Goal: Communication & Community: Share content

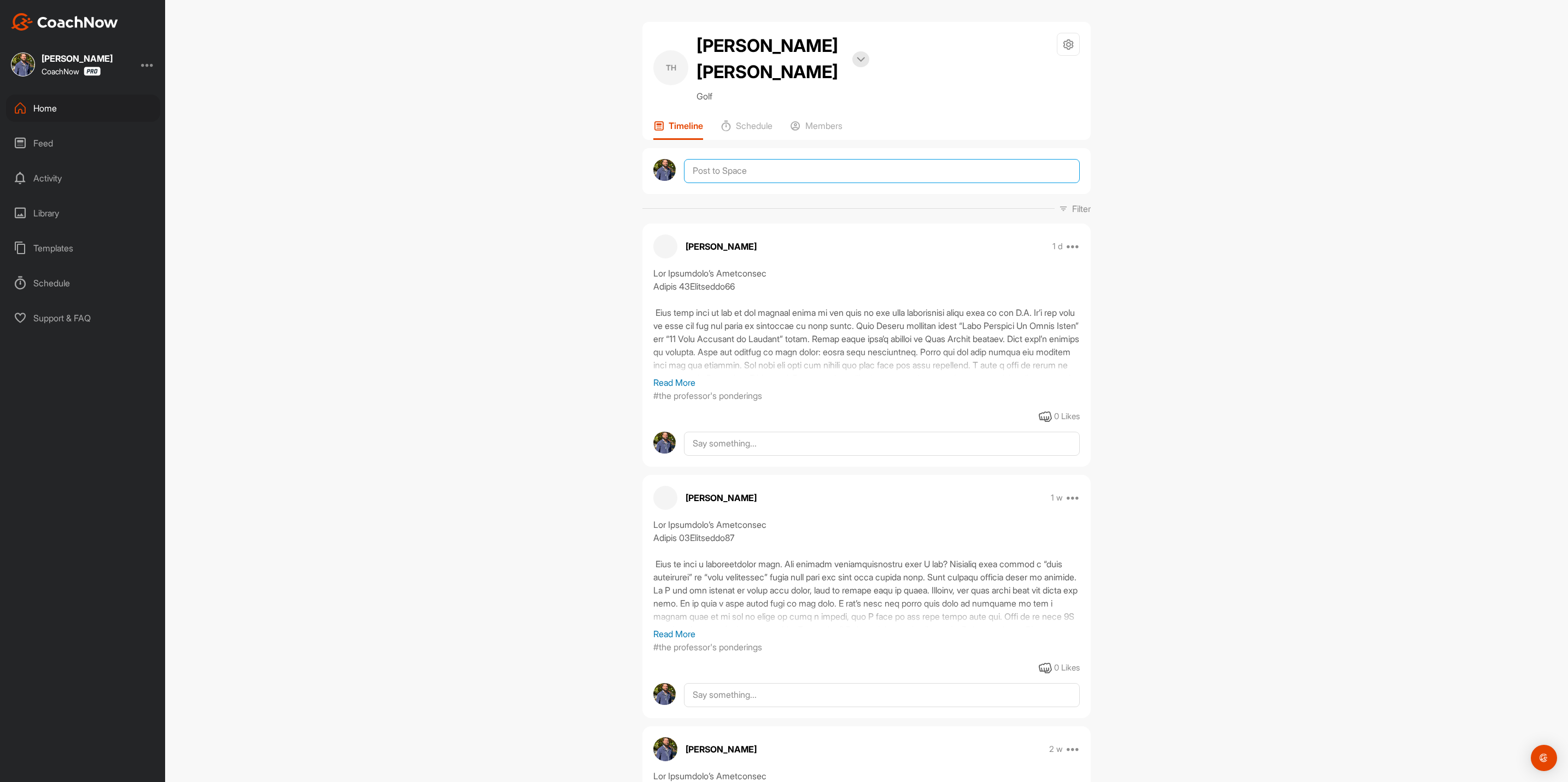
click at [729, 159] on textarea at bounding box center [882, 171] width 396 height 24
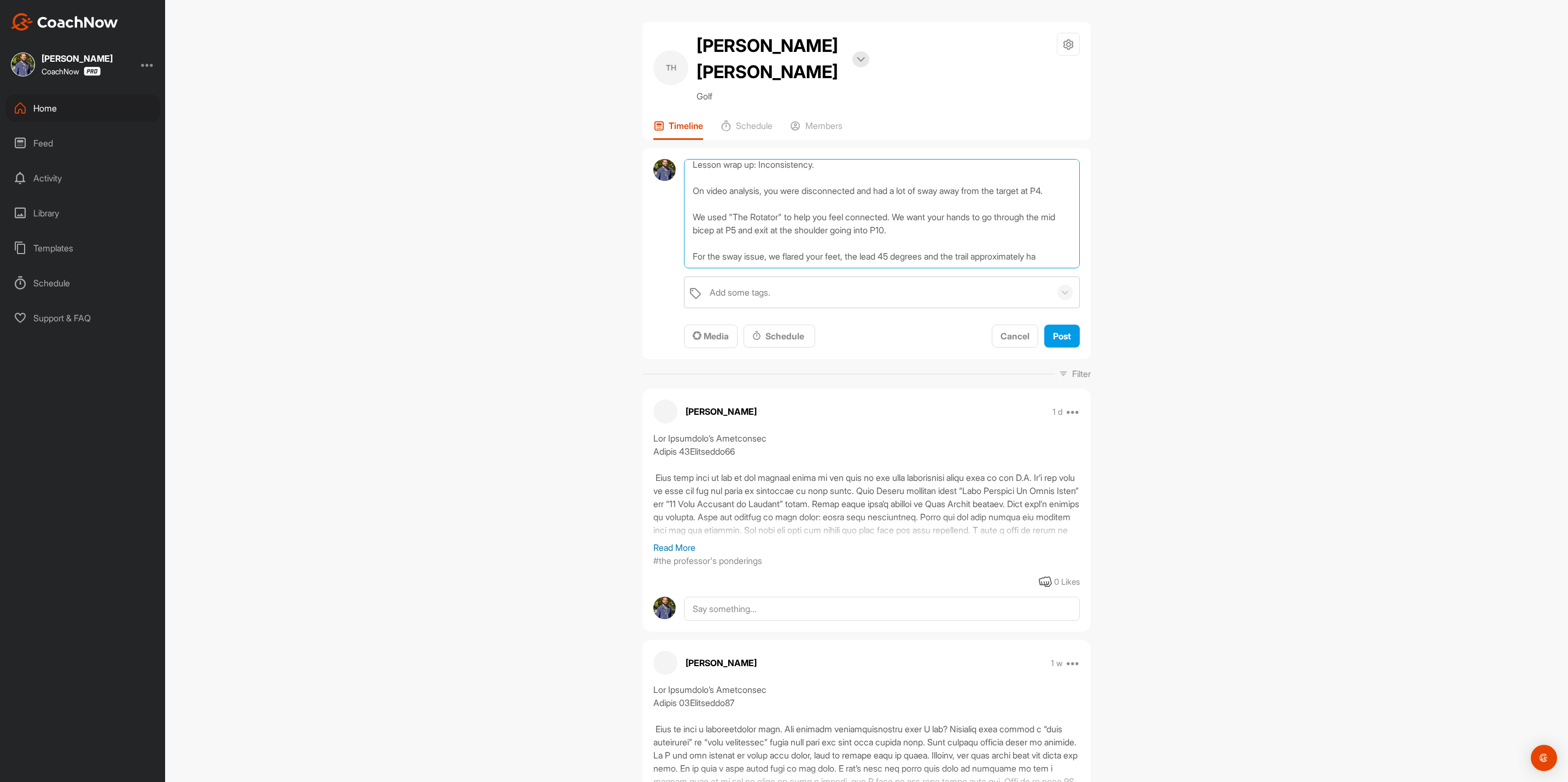
scroll to position [27, 0]
click at [786, 230] on textarea "Lesson wrap up: Inconsistency. On video analysis, you were disconnected and had…" at bounding box center [882, 213] width 396 height 109
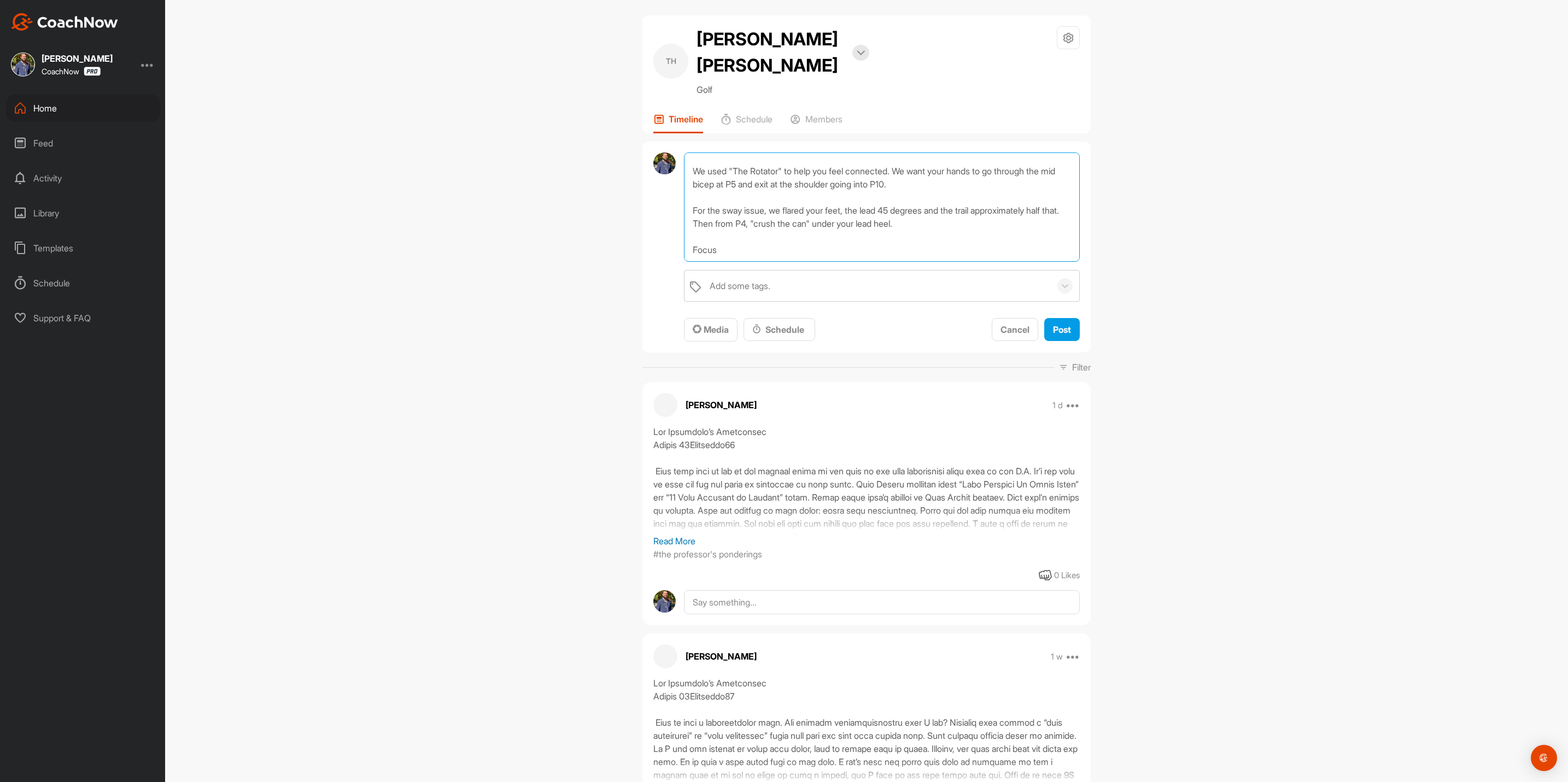
scroll to position [0, 0]
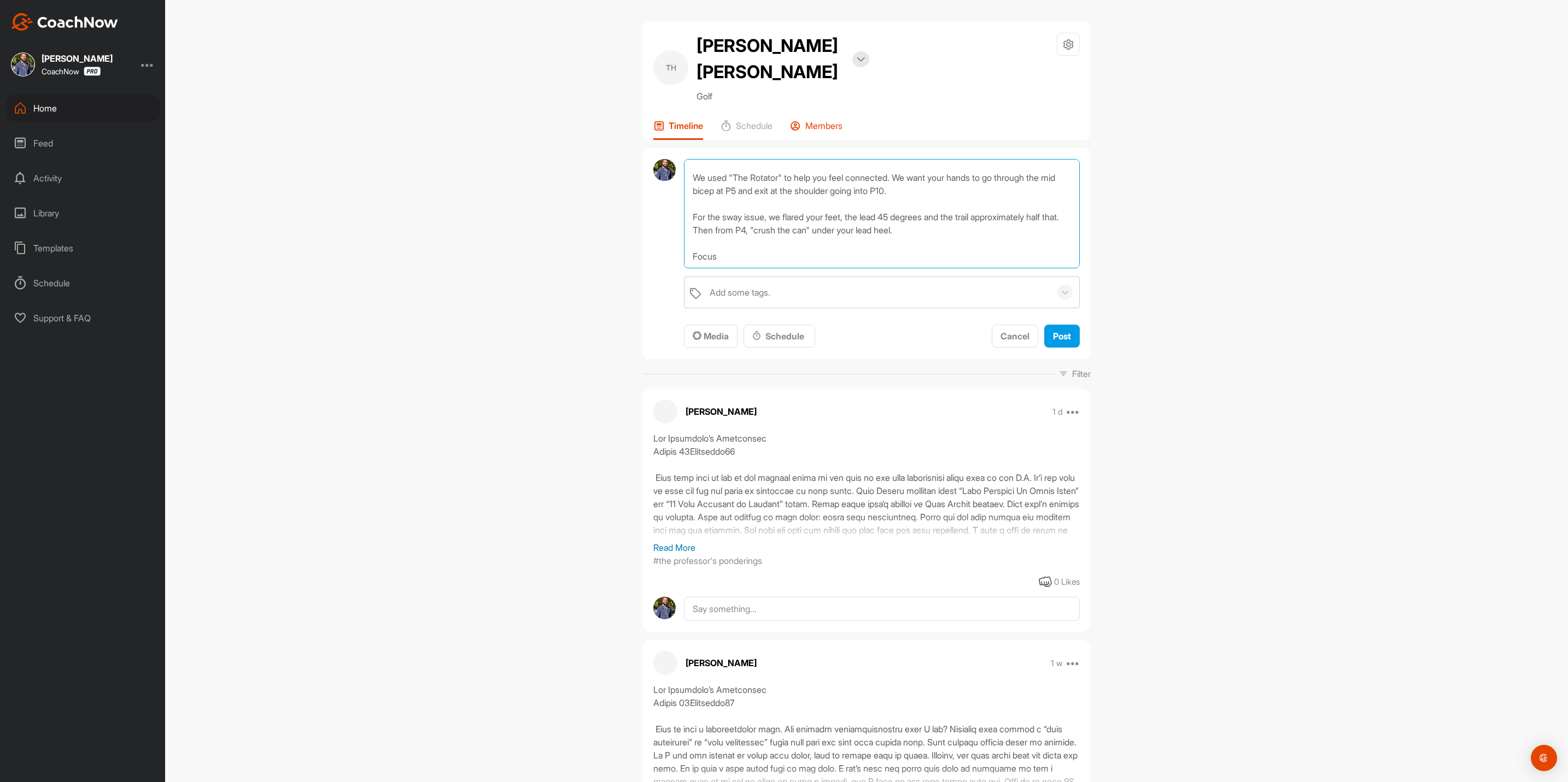
type textarea "Lesson wrap up: Inconsistency. On video analysis, you were disconnected and had…"
click at [812, 120] on p "Members" at bounding box center [824, 125] width 37 height 11
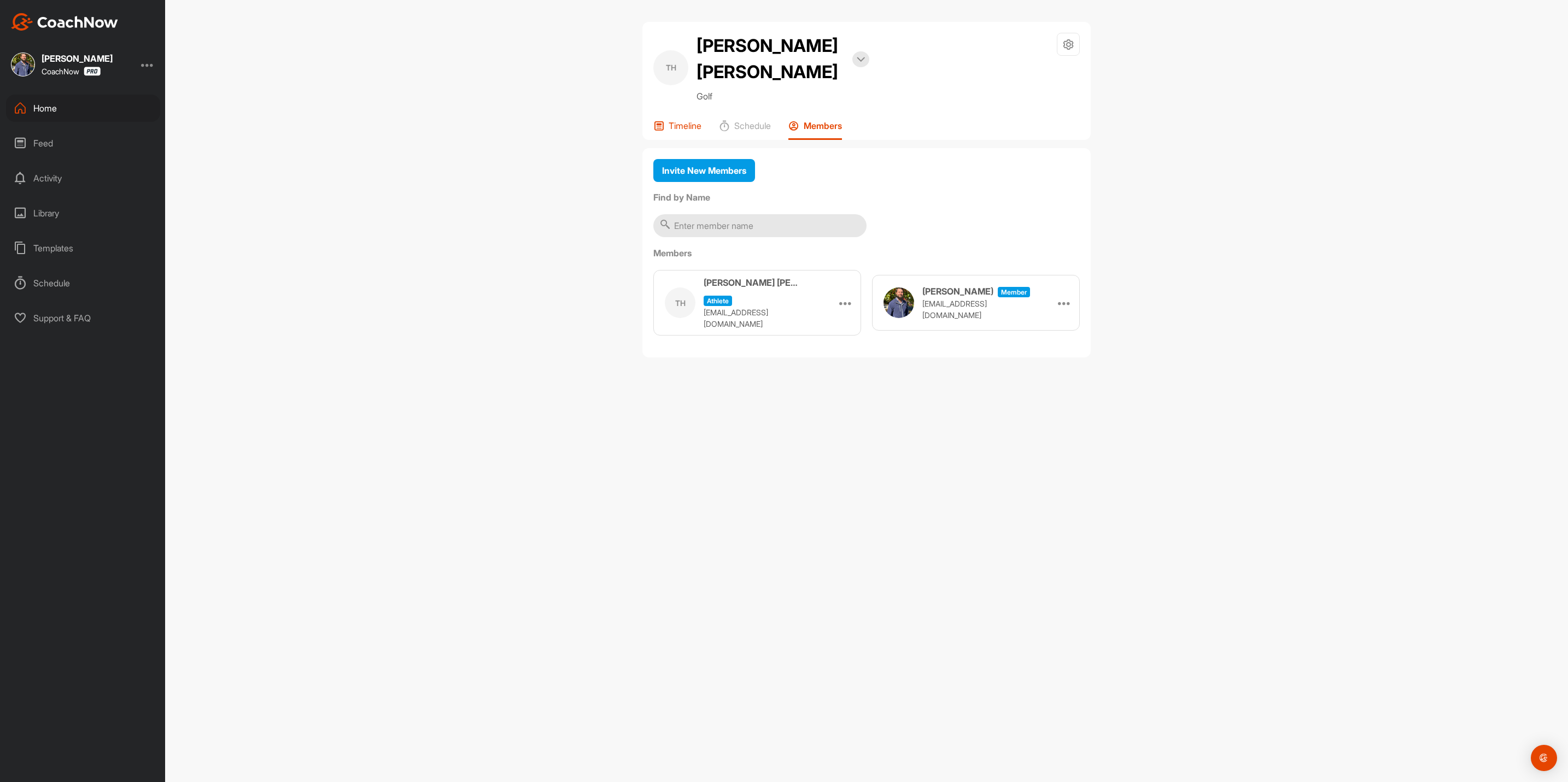
click at [671, 120] on p "Timeline" at bounding box center [685, 125] width 33 height 11
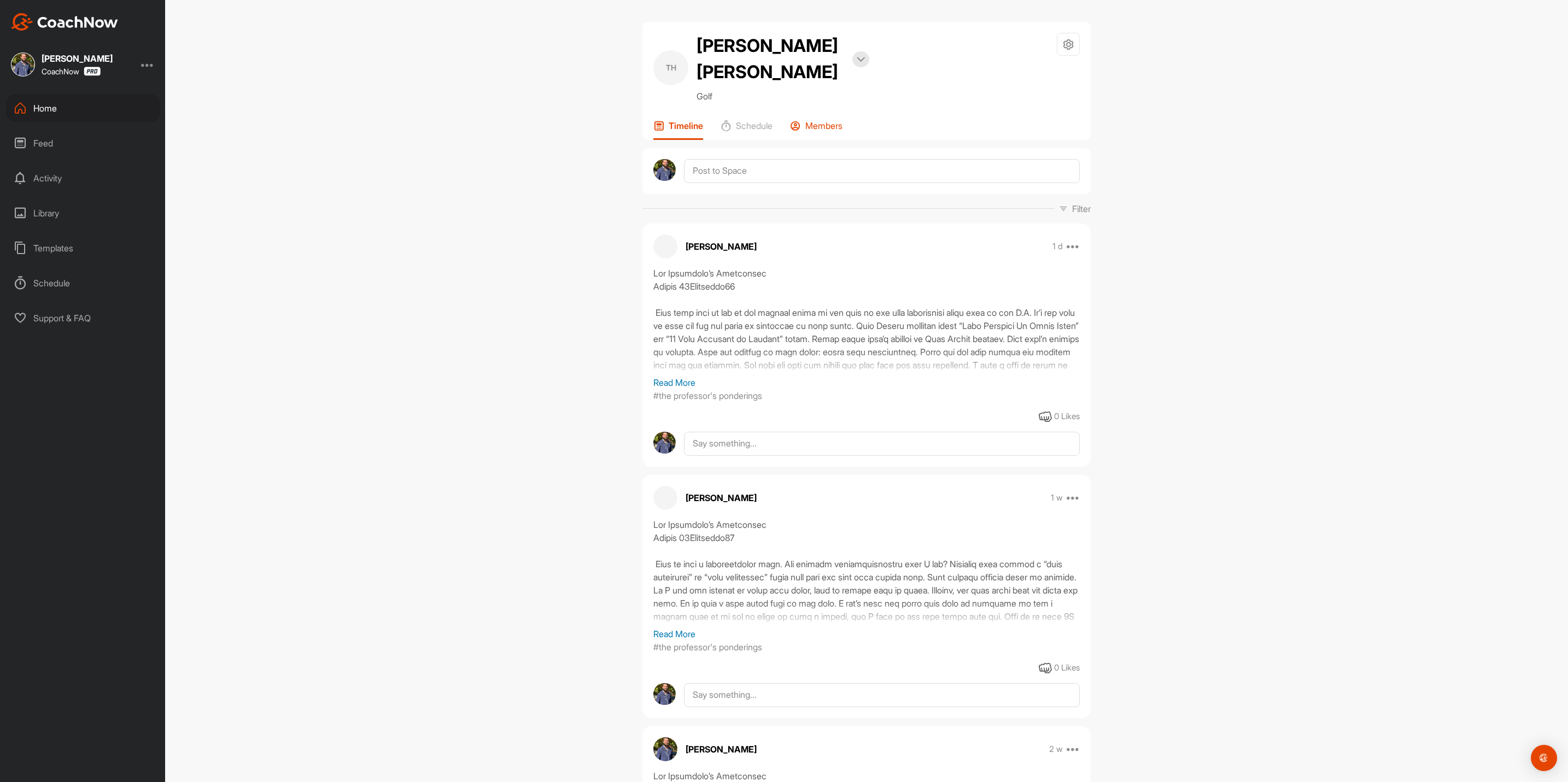
click at [814, 120] on p "Members" at bounding box center [824, 125] width 37 height 11
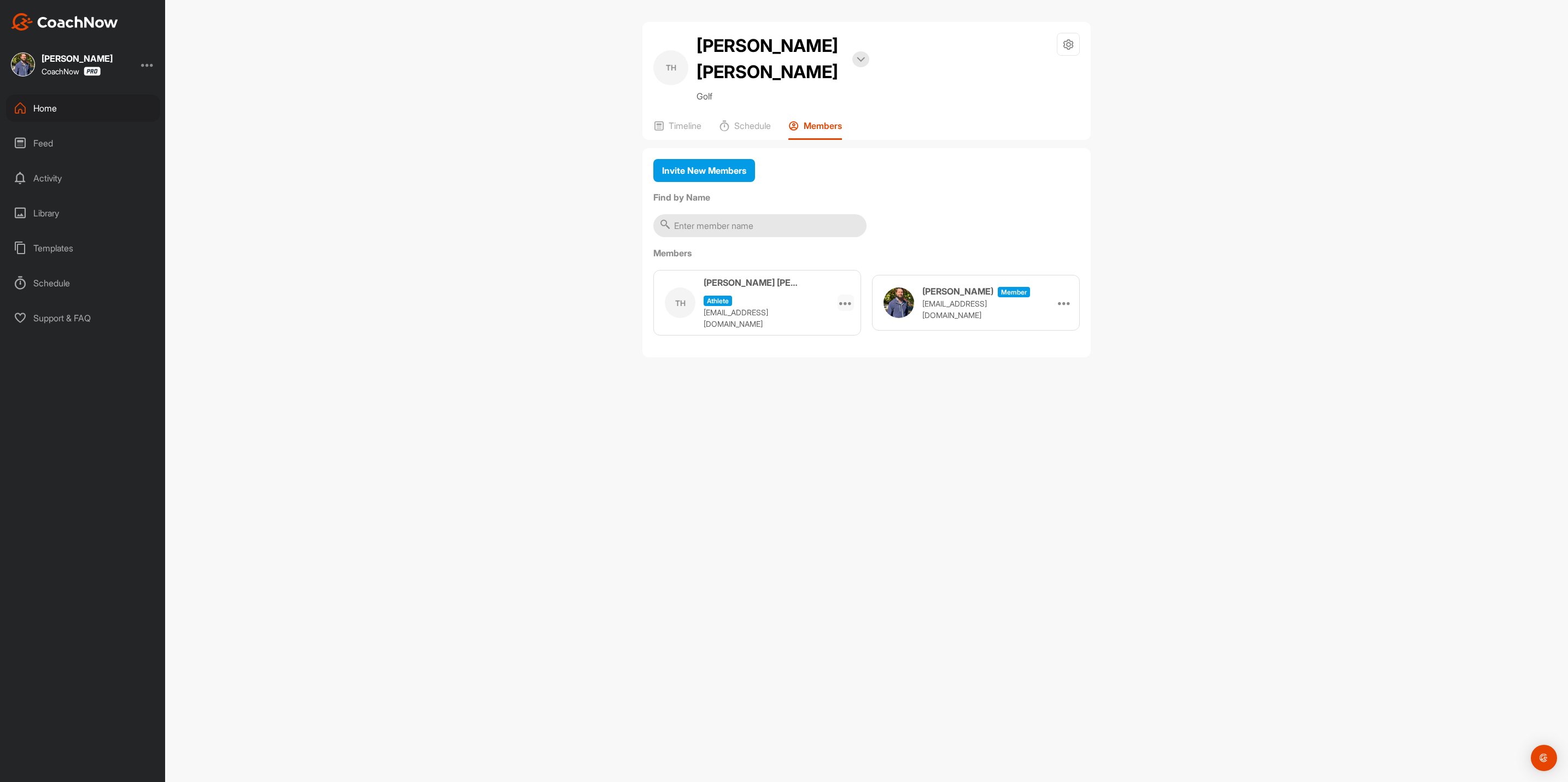
click at [845, 296] on icon at bounding box center [846, 302] width 13 height 13
click at [750, 307] on p "[EMAIL_ADDRESS][DOMAIN_NAME]" at bounding box center [758, 318] width 110 height 23
click at [1065, 35] on div at bounding box center [1068, 44] width 23 height 23
click at [1049, 73] on li "Space Settings" at bounding box center [1036, 76] width 89 height 35
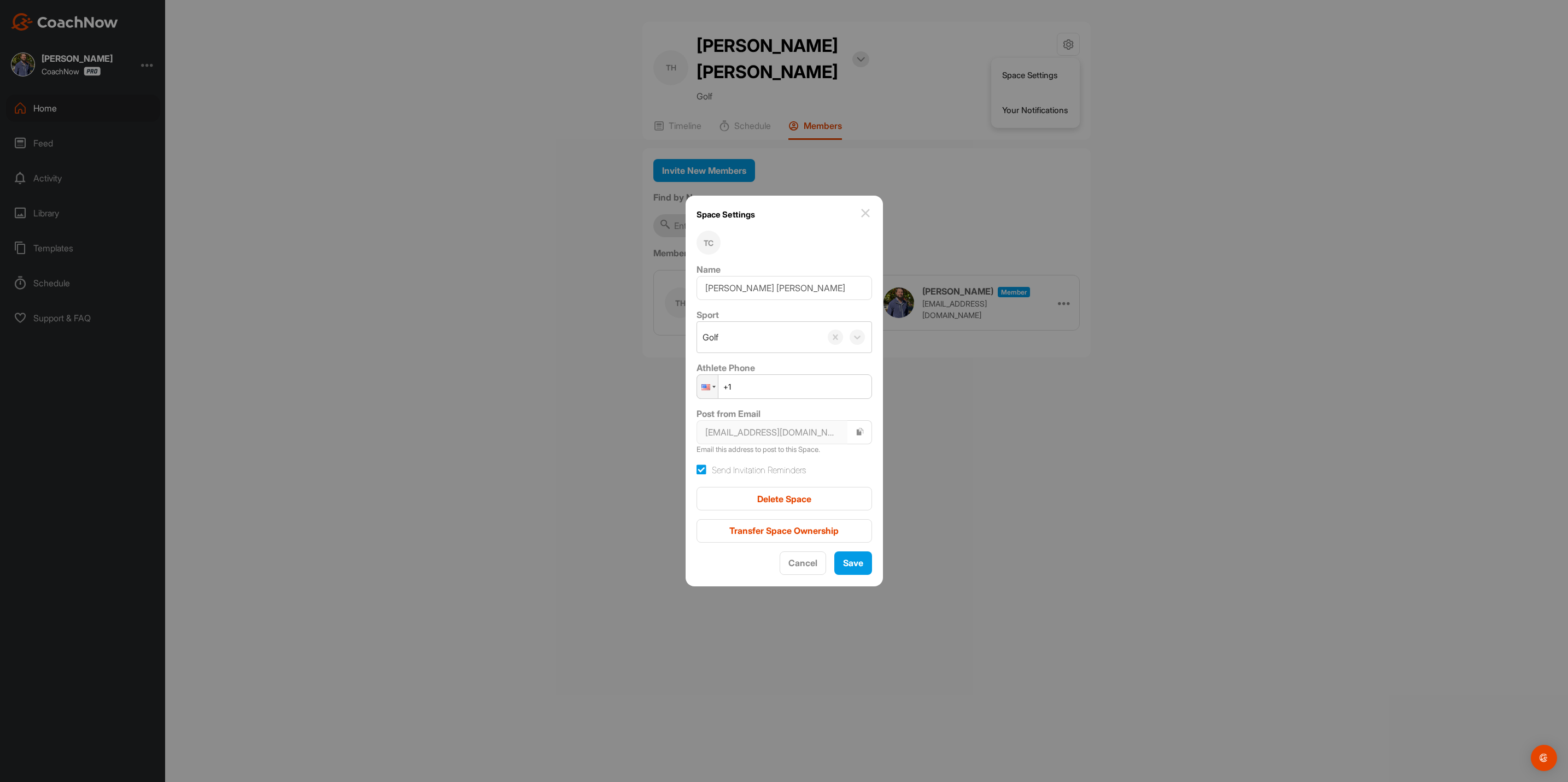
click at [862, 204] on div "Space Settings TC Name Turk [PERSON_NAME] Sport Golf Athlete Phone Phone +1 Pos…" at bounding box center [784, 391] width 197 height 391
click at [862, 208] on img at bounding box center [866, 213] width 13 height 13
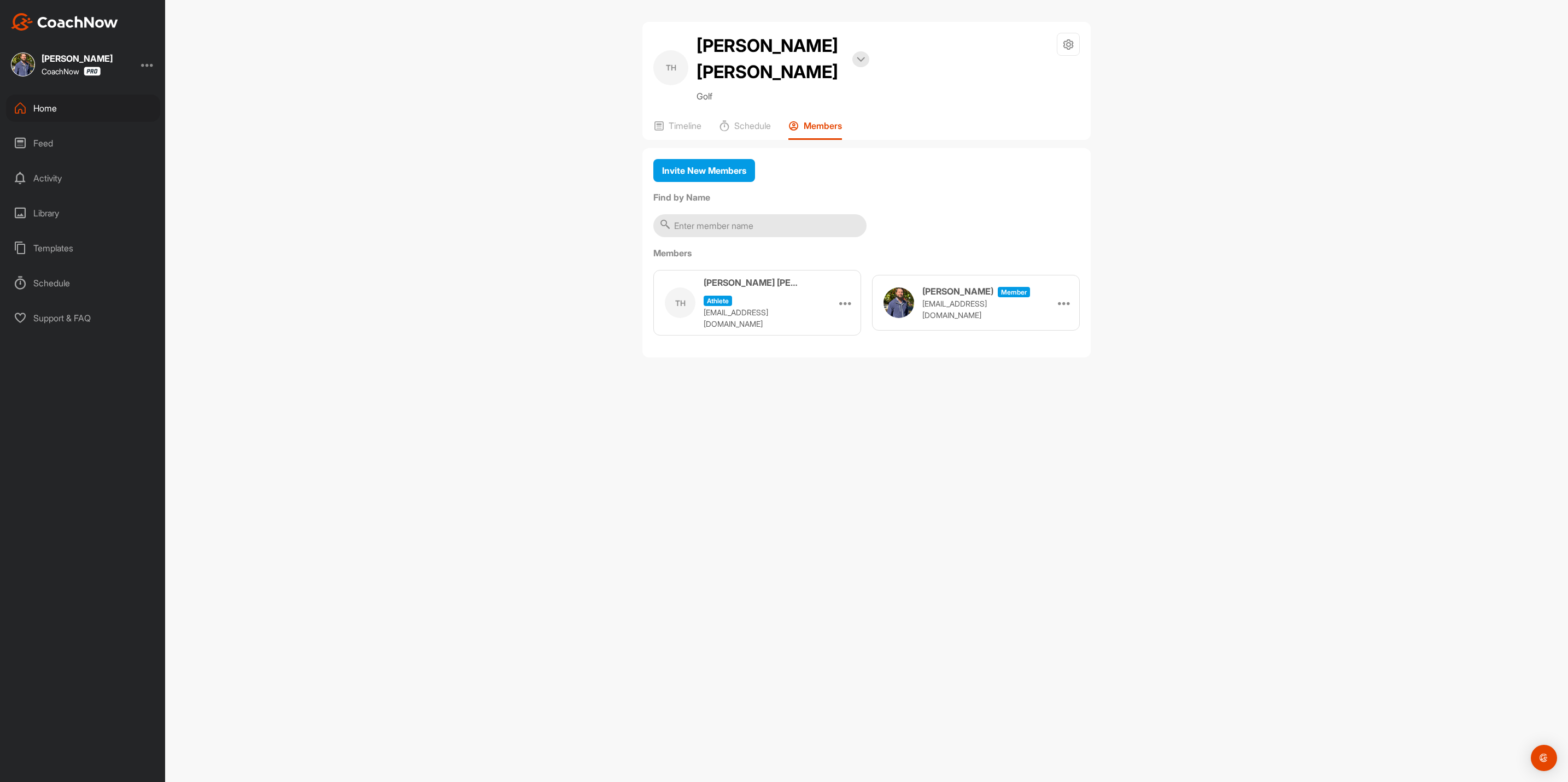
click at [680, 87] on div "TH [PERSON_NAME] [PERSON_NAME] Bookings Golf Space Settings Your Notifications …" at bounding box center [866, 81] width 449 height 118
click at [680, 120] on p "Timeline" at bounding box center [685, 125] width 33 height 11
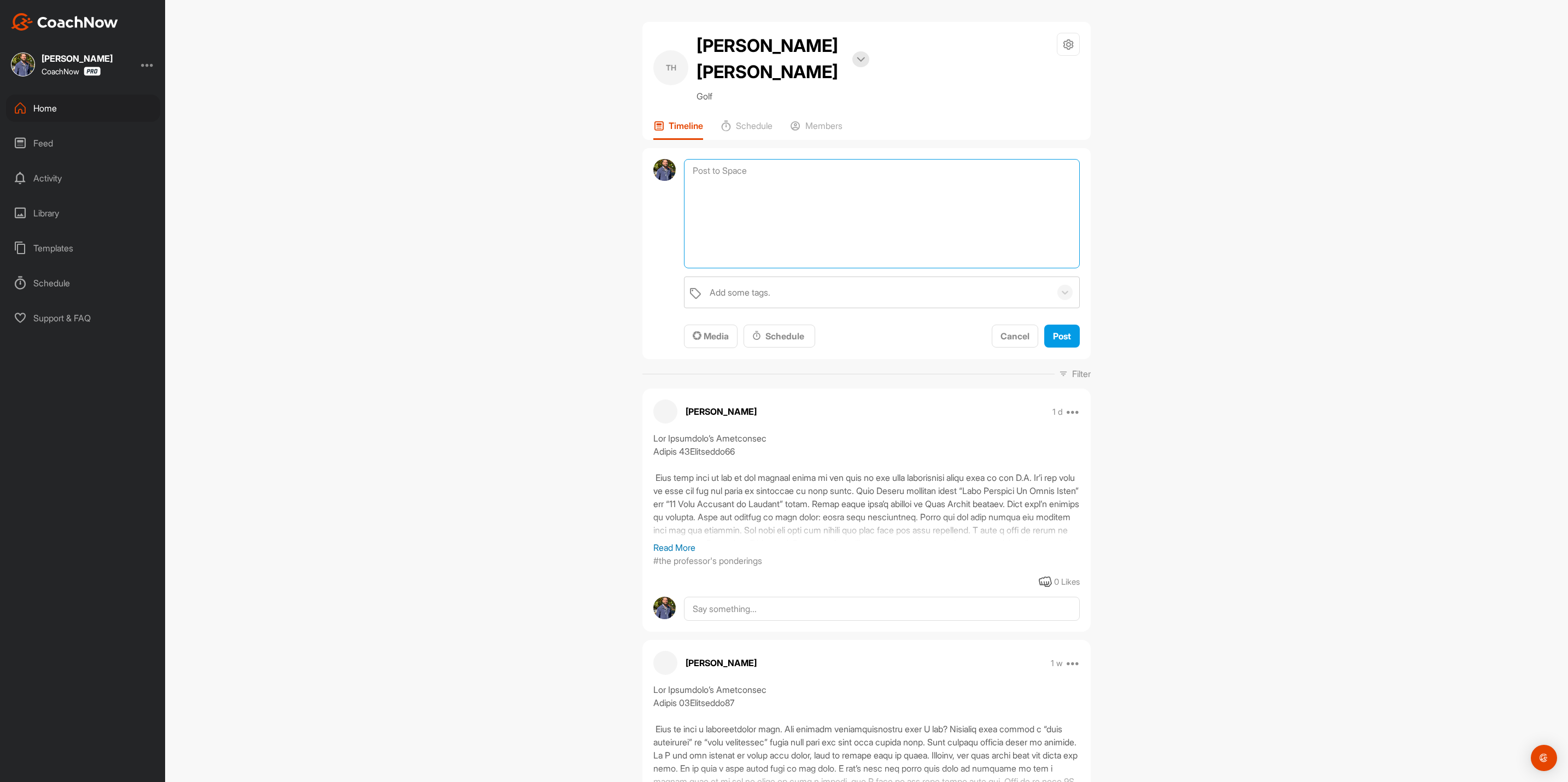
click at [709, 159] on textarea at bounding box center [882, 213] width 396 height 109
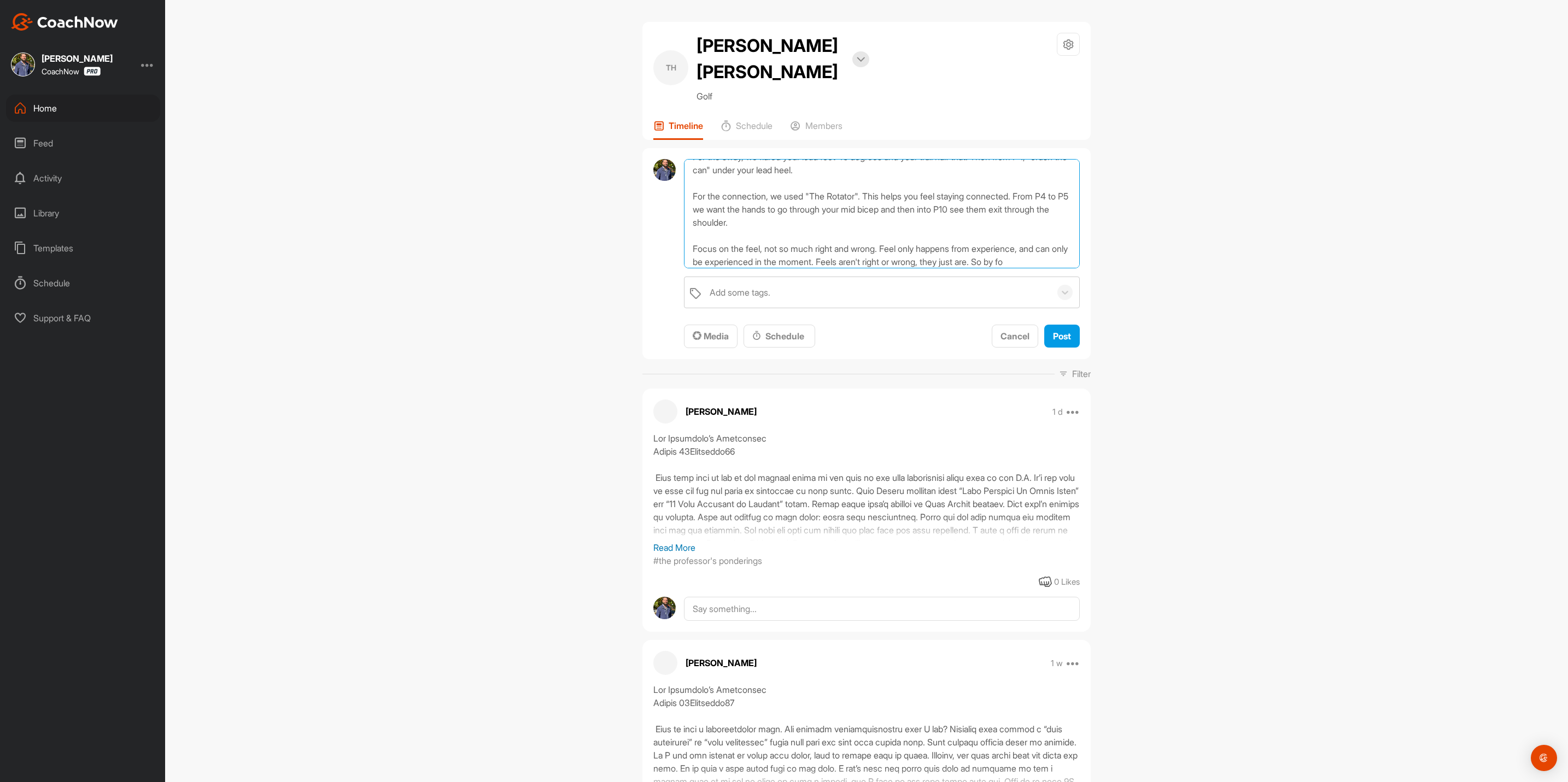
scroll to position [93, 0]
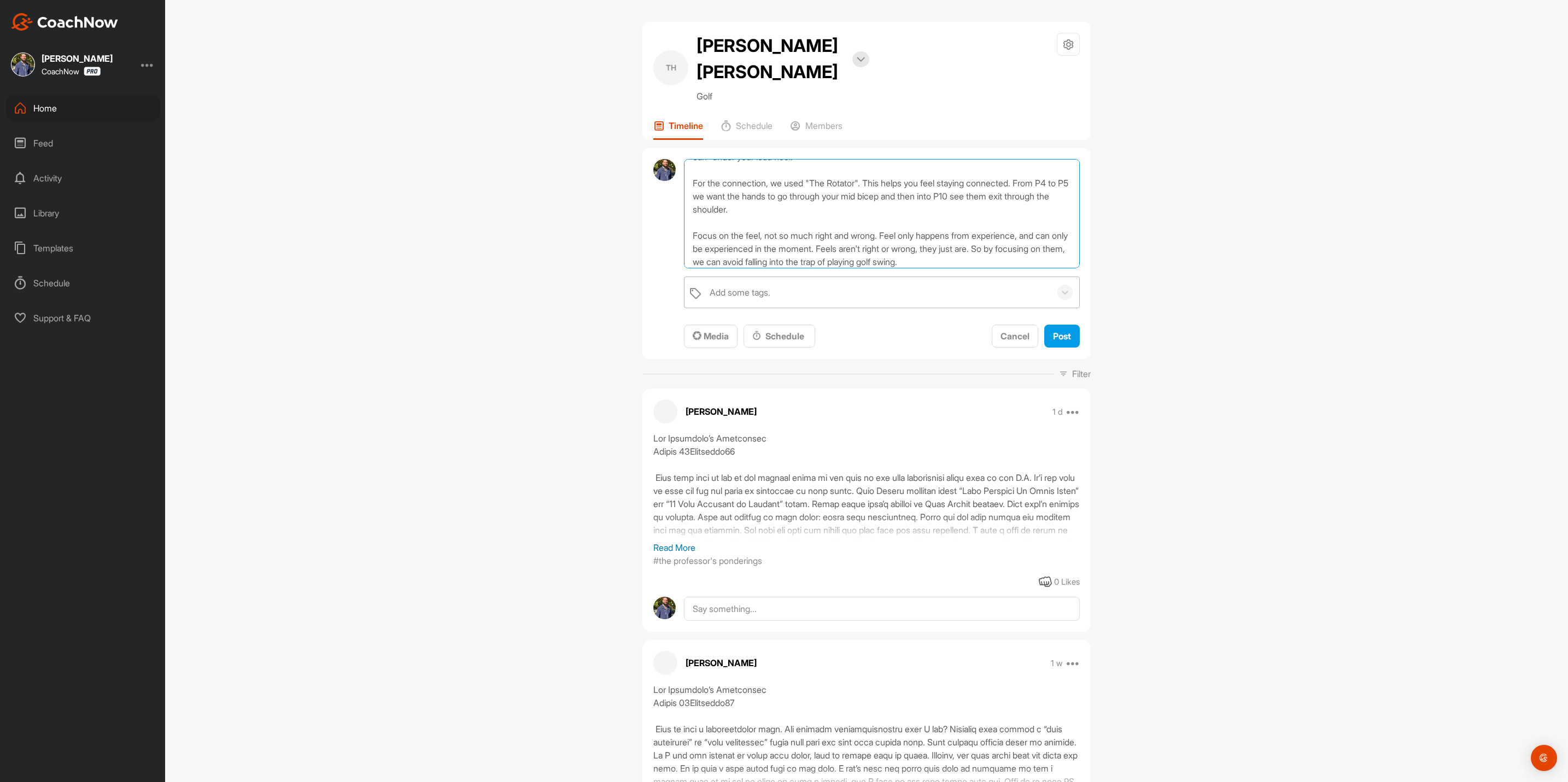
type textarea "Lesson wrap up: Inconsistent and low compression. On video and MOCAP we found t…"
click at [726, 277] on div "Add some tags." at bounding box center [878, 292] width 347 height 30
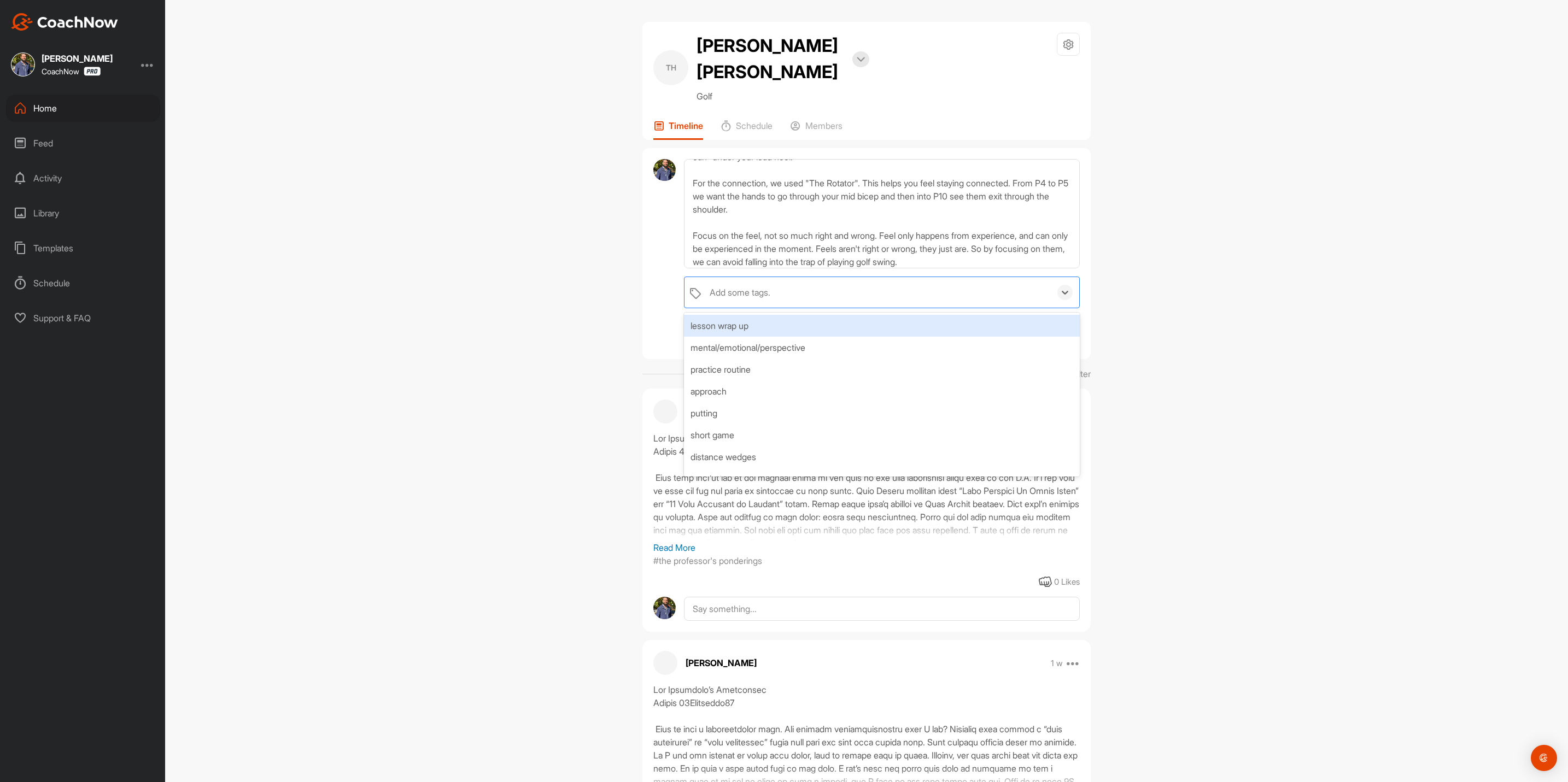
click at [733, 315] on div "lesson wrap up" at bounding box center [882, 326] width 396 height 22
click at [661, 272] on div at bounding box center [665, 254] width 23 height 190
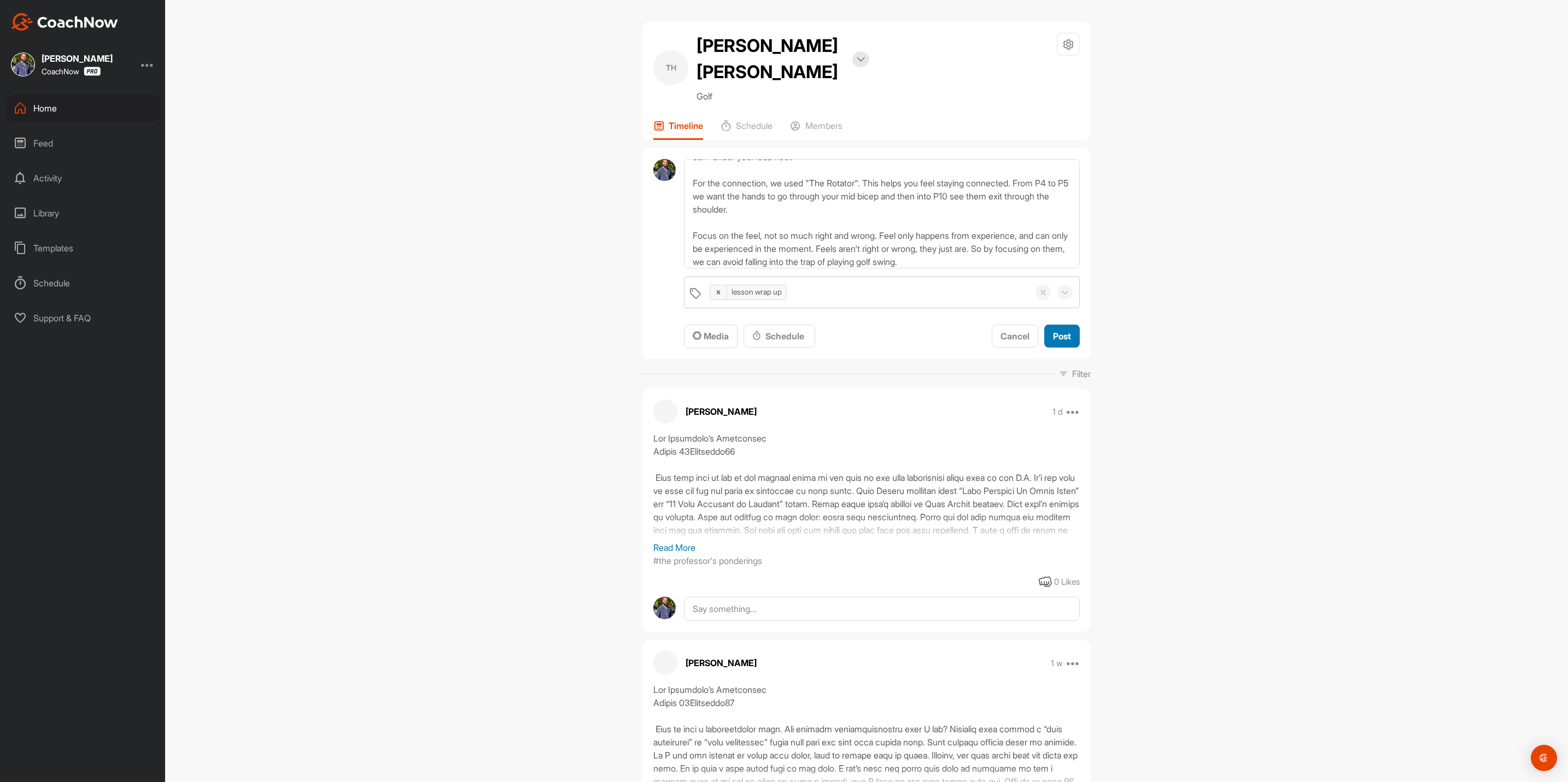
click at [1060, 331] on span "Post" at bounding box center [1062, 336] width 18 height 11
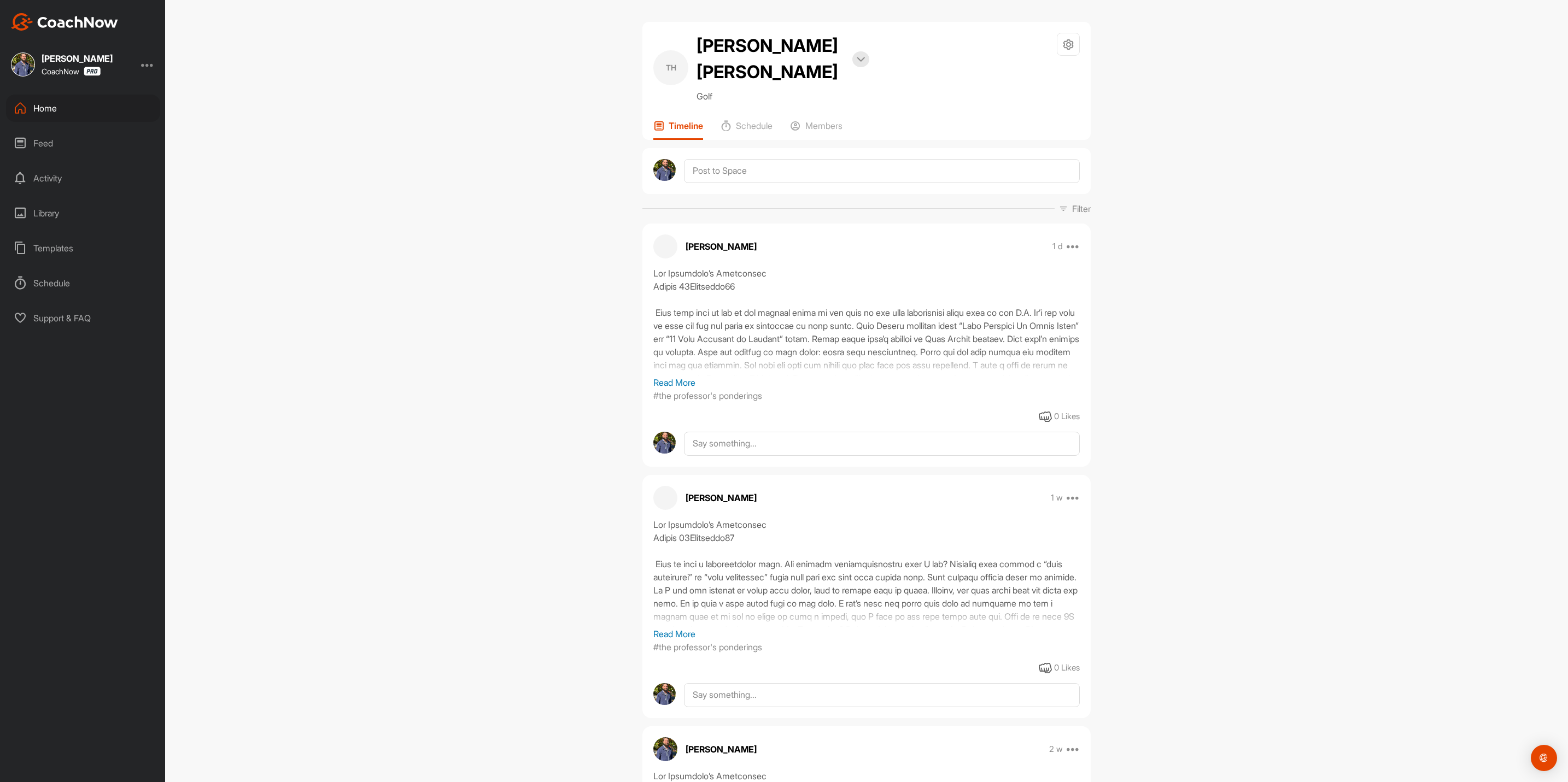
scroll to position [0, 0]
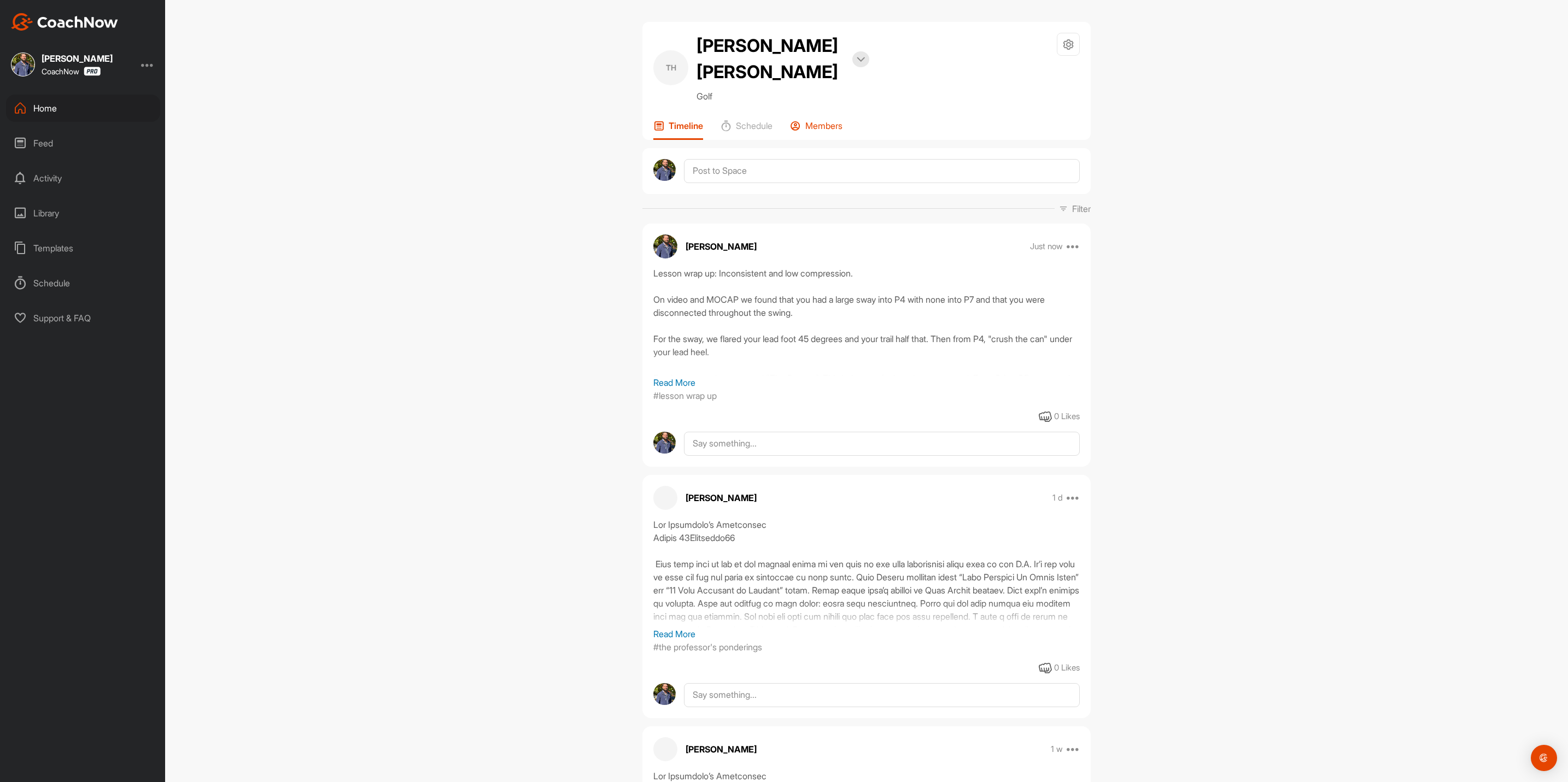
click at [824, 120] on p "Members" at bounding box center [824, 125] width 37 height 11
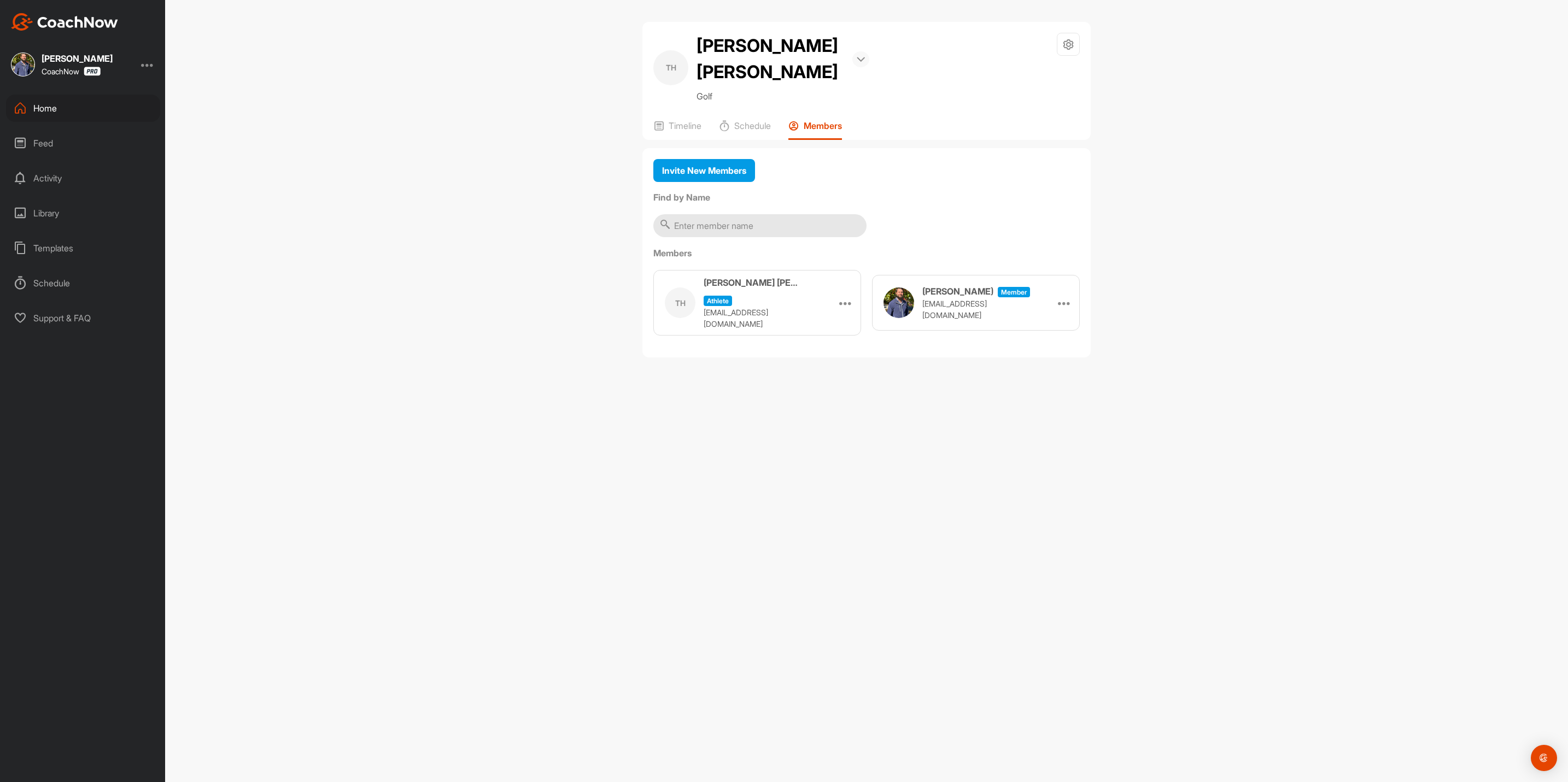
click at [857, 57] on img at bounding box center [861, 59] width 8 height 6
click at [891, 59] on div "TH Turk [PERSON_NAME] Bookings Golf Space Settings Your Notifications" at bounding box center [867, 67] width 427 height 70
click at [748, 120] on p "Schedule" at bounding box center [753, 125] width 37 height 11
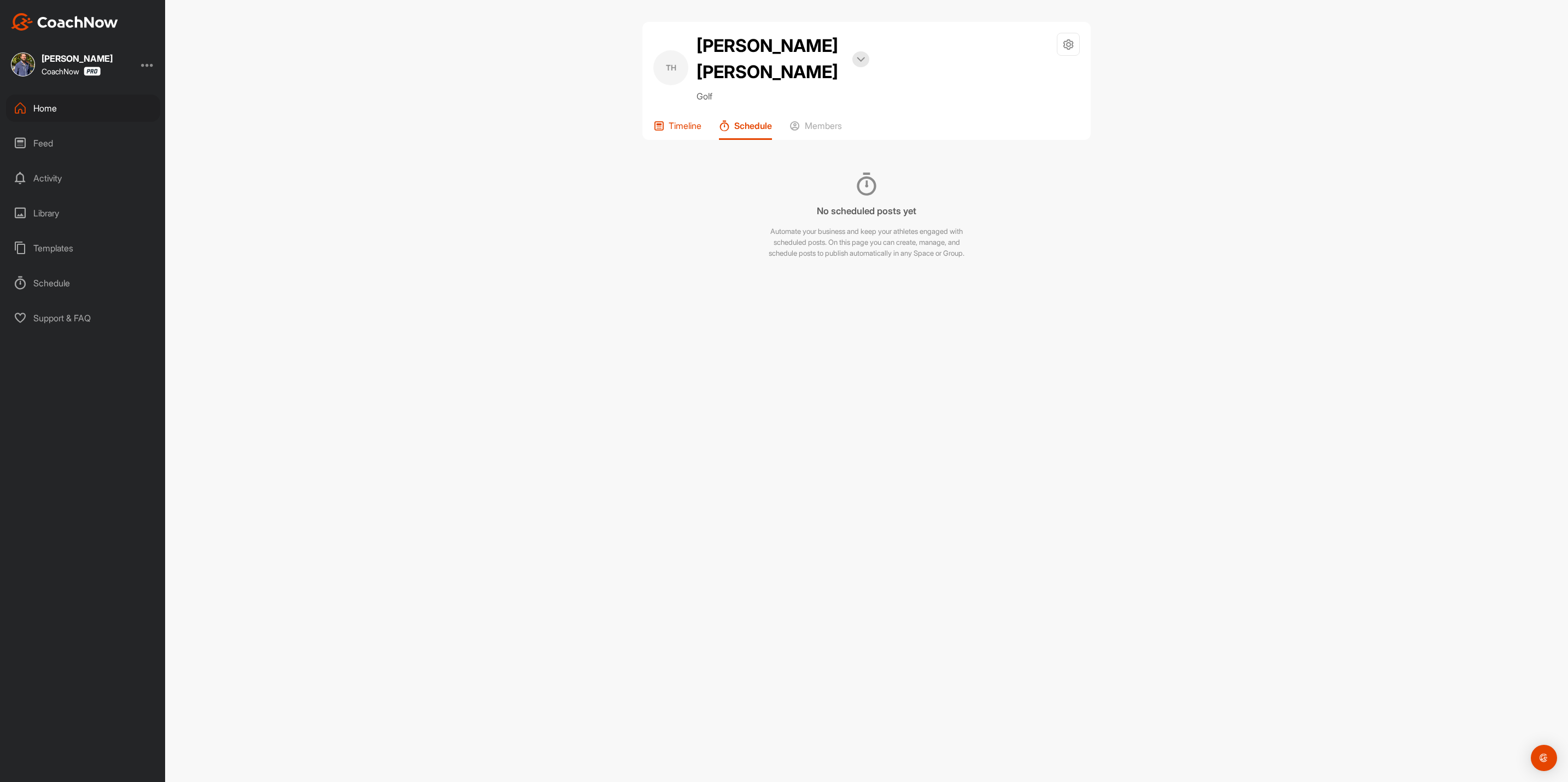
click at [670, 120] on p "Timeline" at bounding box center [685, 125] width 33 height 11
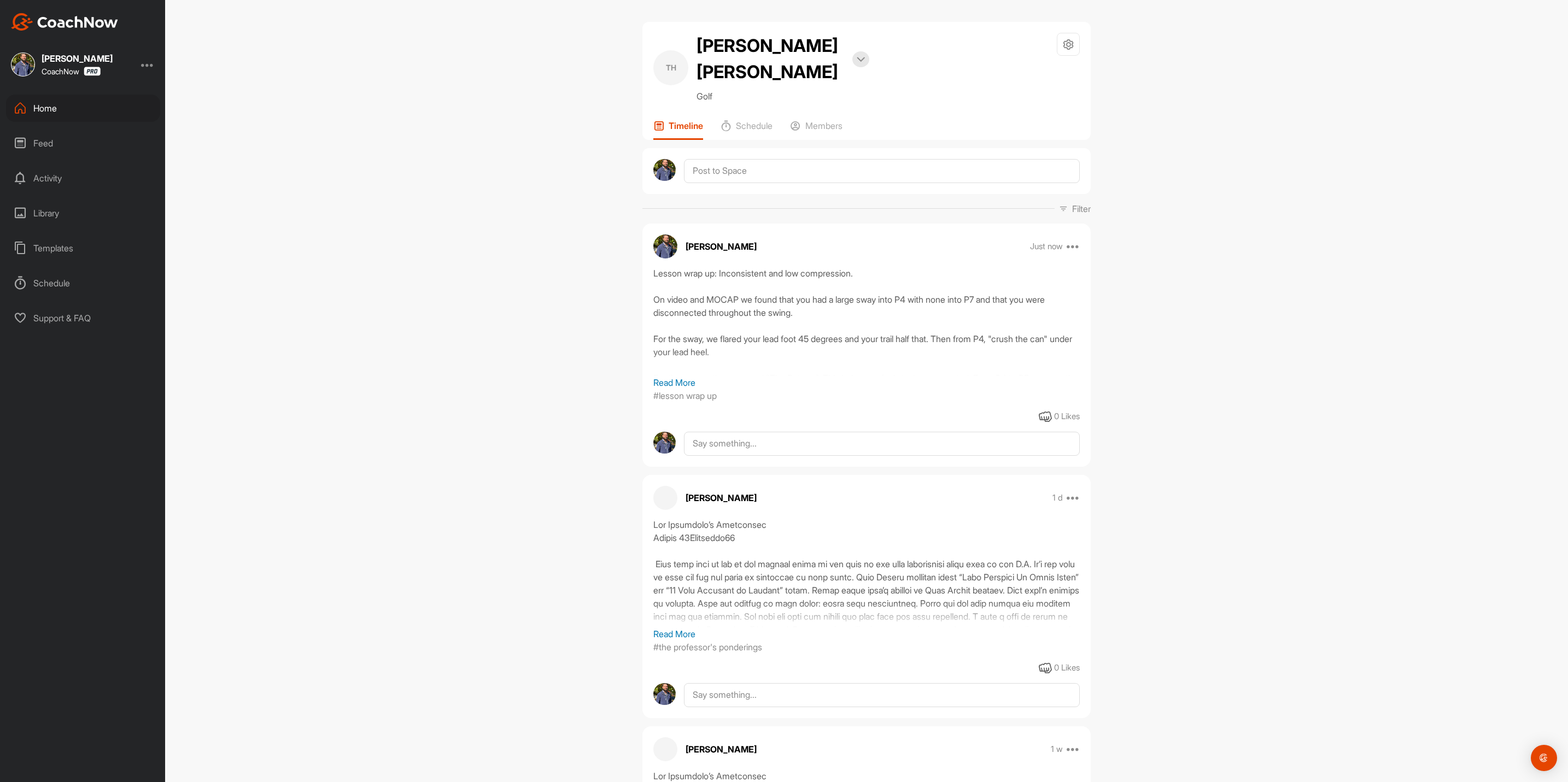
click at [52, 109] on div "Home" at bounding box center [83, 108] width 154 height 28
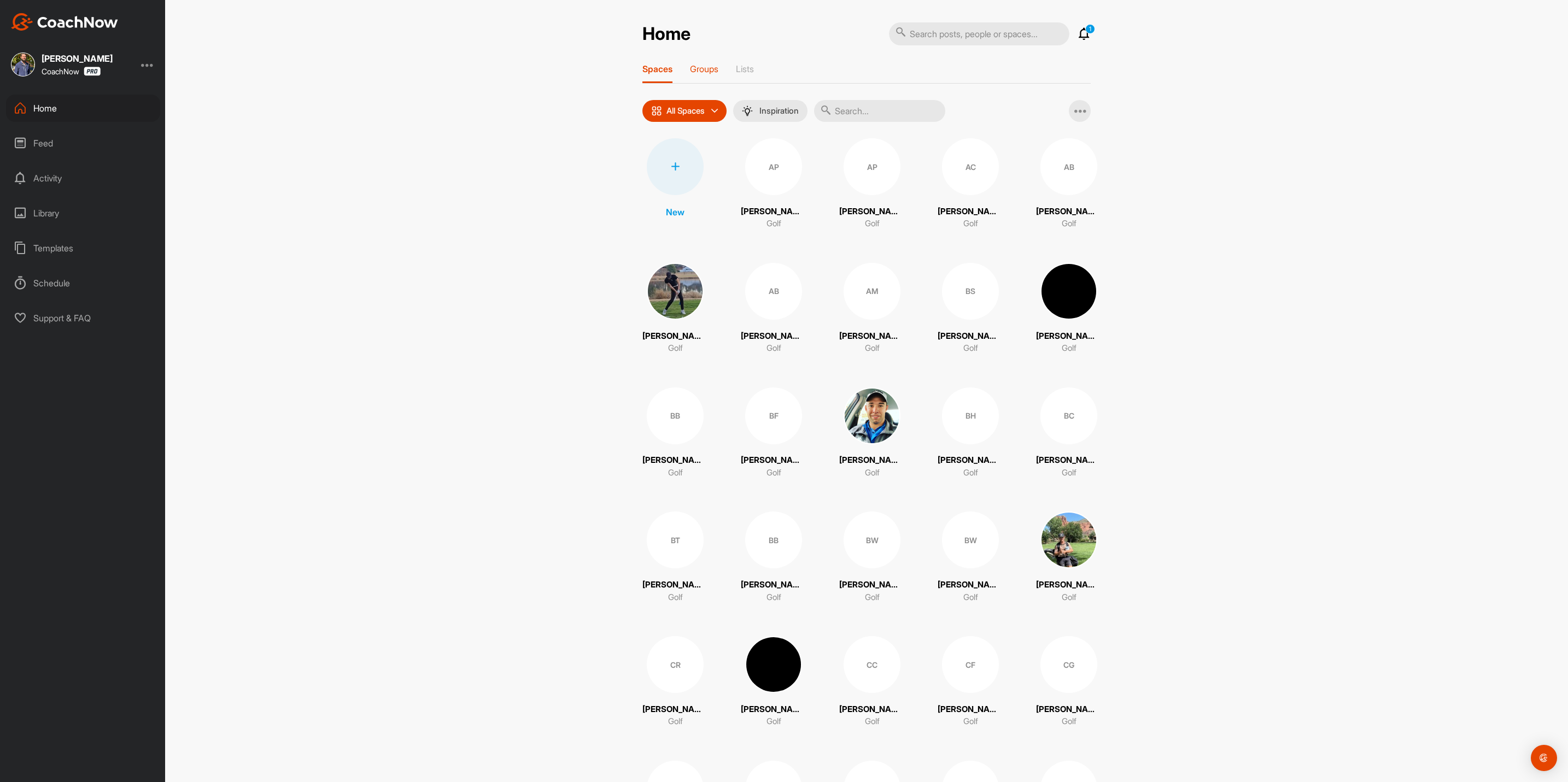
click at [690, 66] on p "Groups" at bounding box center [705, 69] width 28 height 11
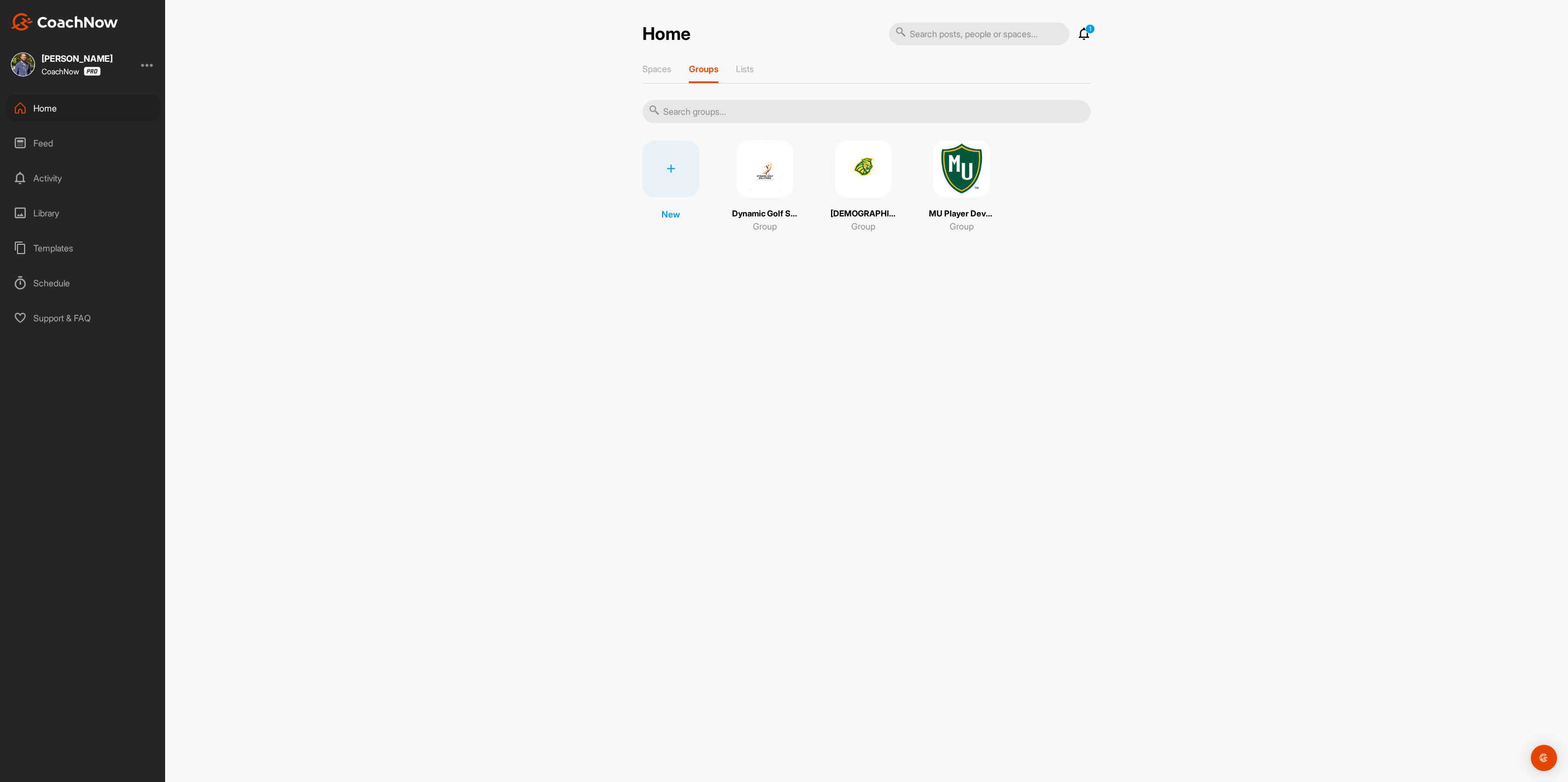
click at [868, 163] on img at bounding box center [863, 169] width 57 height 57
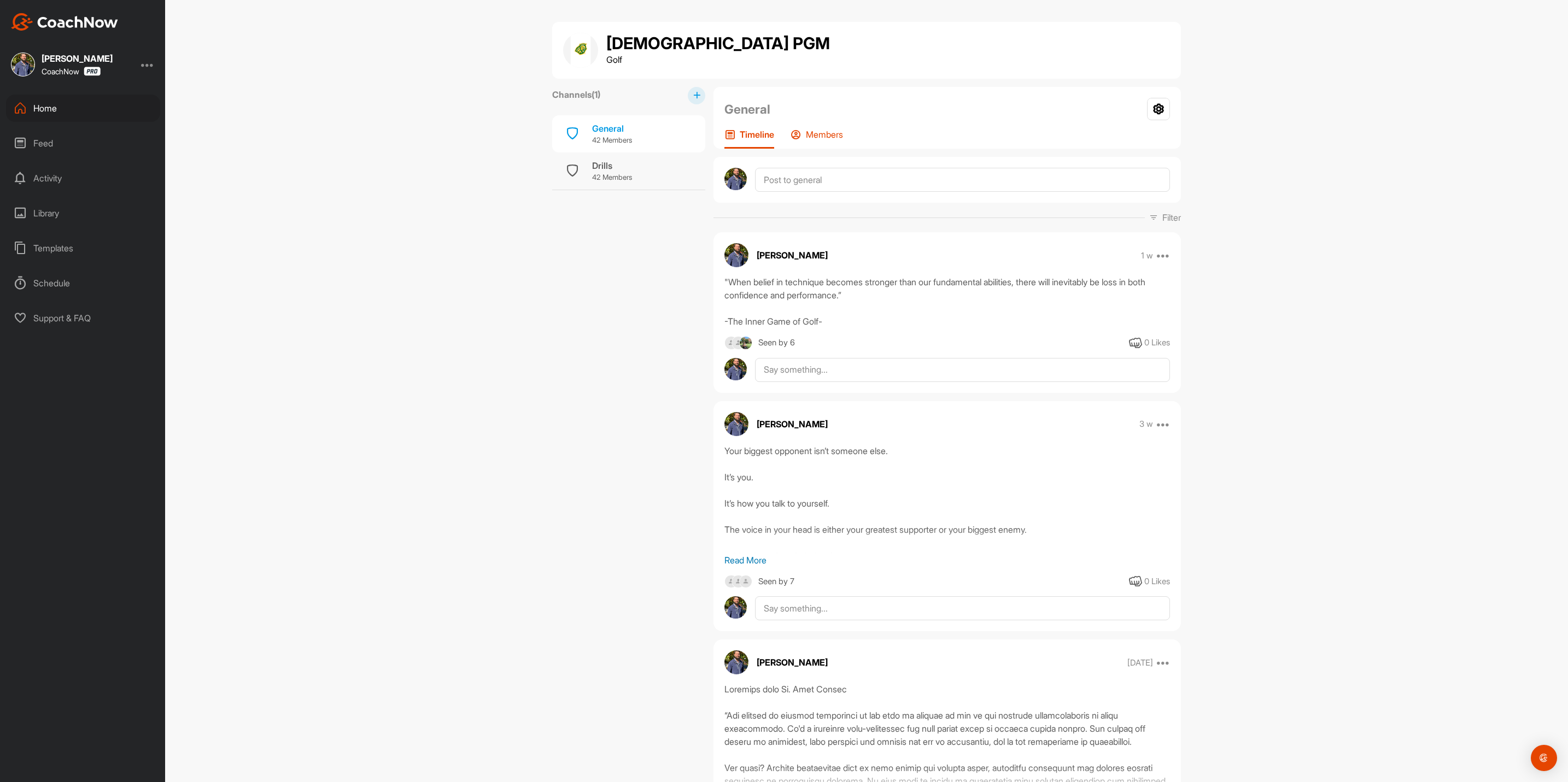
click at [823, 136] on p "Members" at bounding box center [825, 134] width 37 height 11
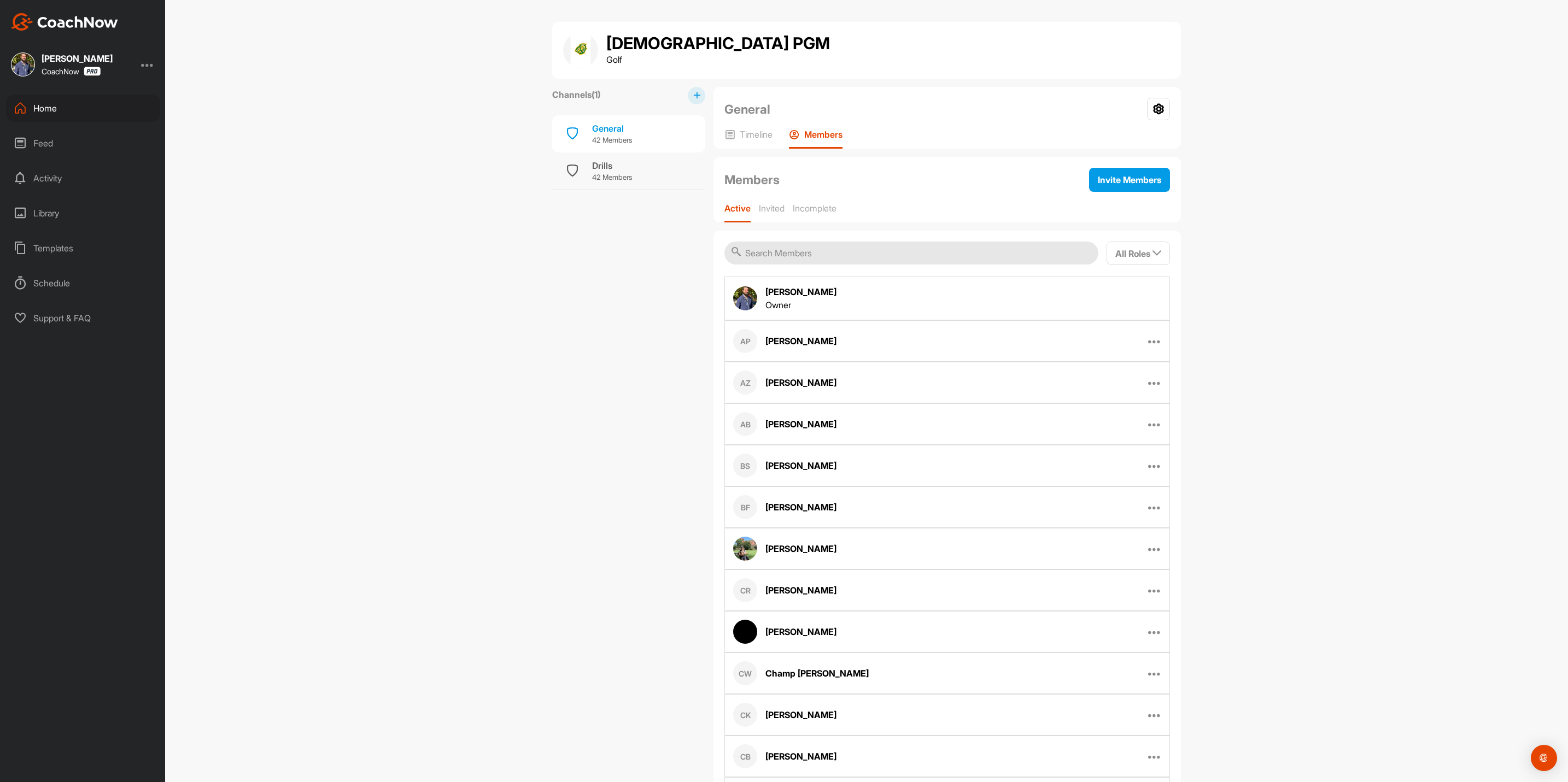
click at [755, 129] on div "General Group Settings Your Notifications Timeline Members" at bounding box center [948, 117] width 468 height 61
click at [656, 133] on div "General 42 Members" at bounding box center [629, 134] width 153 height 37
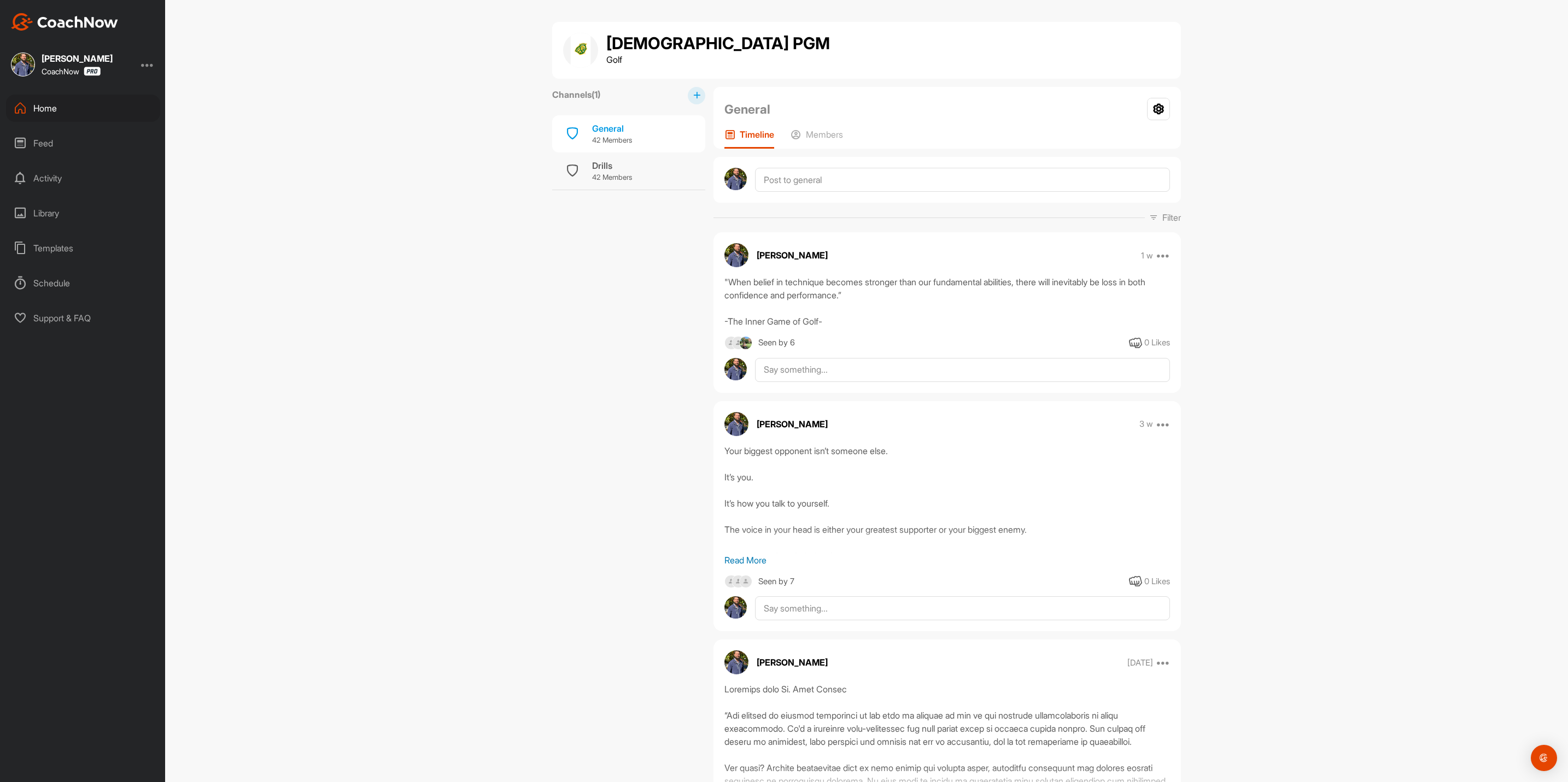
click at [71, 107] on div "Home" at bounding box center [83, 108] width 154 height 28
